Goal: Information Seeking & Learning: Understand process/instructions

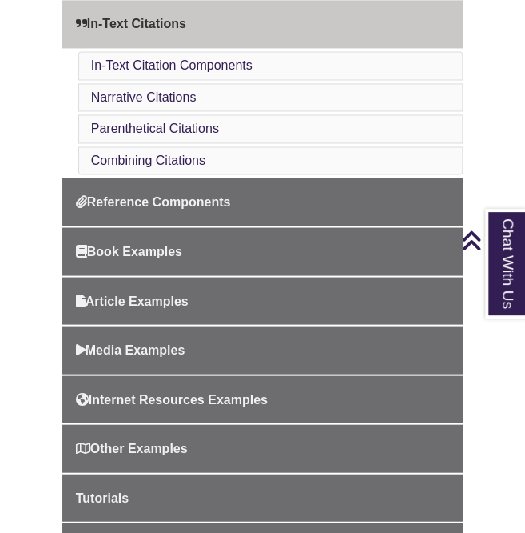
scroll to position [622, 0]
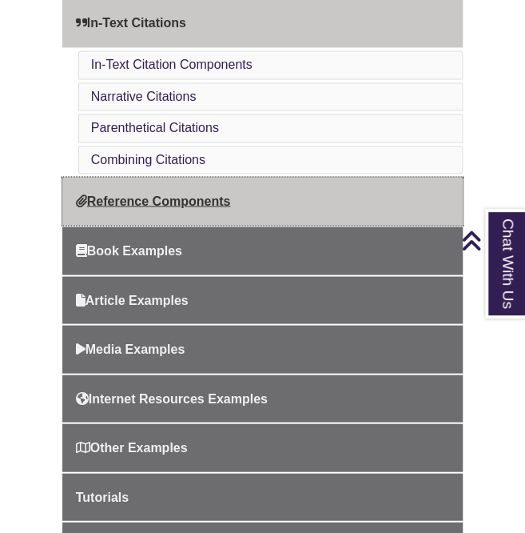
click at [213, 194] on span "Reference Components" at bounding box center [153, 201] width 155 height 14
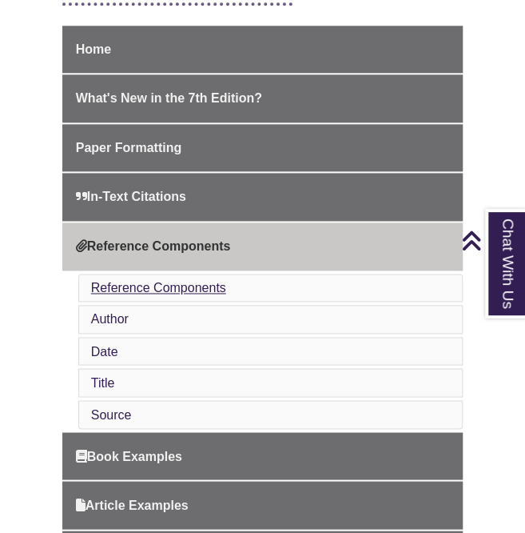
scroll to position [449, 0]
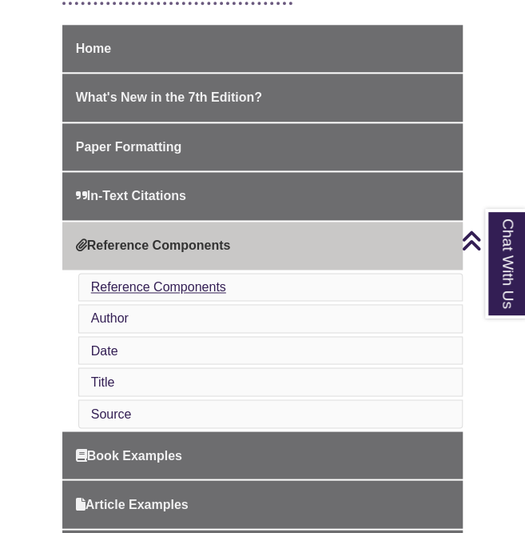
drag, startPoint x: 194, startPoint y: 254, endPoint x: 195, endPoint y: 264, distance: 9.7
click at [195, 273] on li "Reference Components" at bounding box center [270, 287] width 385 height 29
click at [195, 280] on link "Reference Components" at bounding box center [158, 287] width 135 height 14
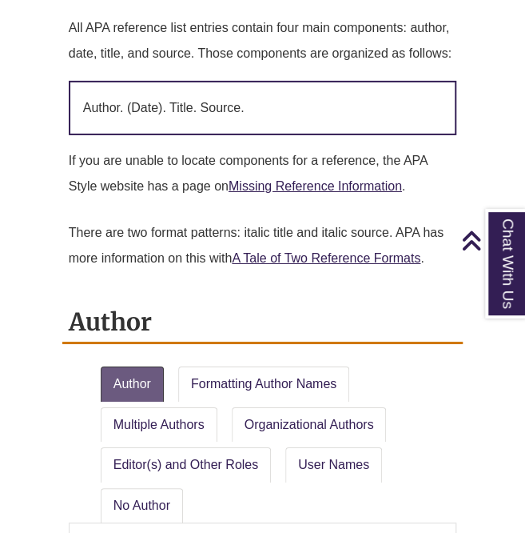
scroll to position [1265, 0]
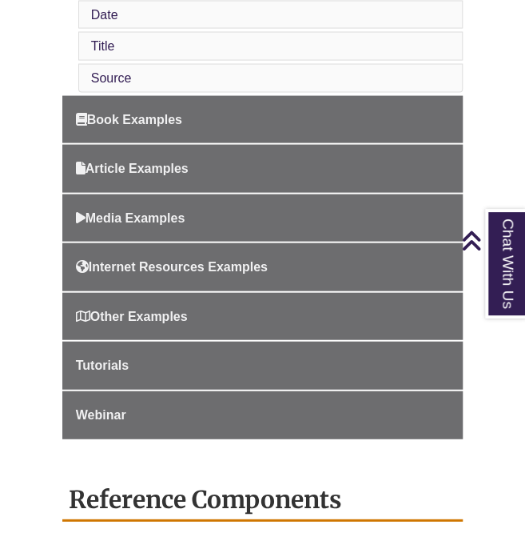
scroll to position [787, 0]
